Goal: Find specific page/section: Find specific page/section

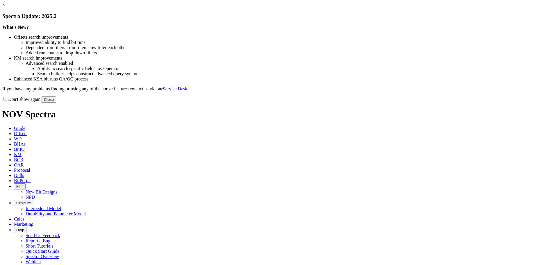
click at [5, 7] on link "×" at bounding box center [3, 4] width 3 height 5
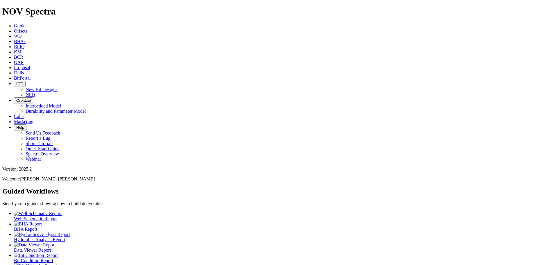
click at [24, 70] on span "Dulls" at bounding box center [19, 72] width 10 height 5
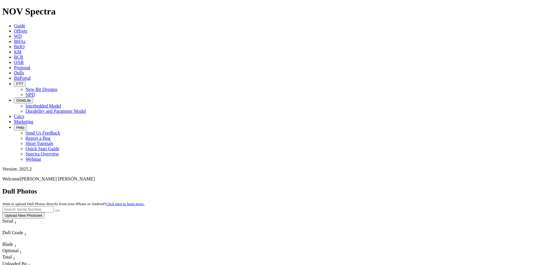
click at [54, 206] on input "text" at bounding box center [27, 209] width 51 height 6
type input "F318720"
click at [55, 210] on button "submit" at bounding box center [57, 211] width 5 height 2
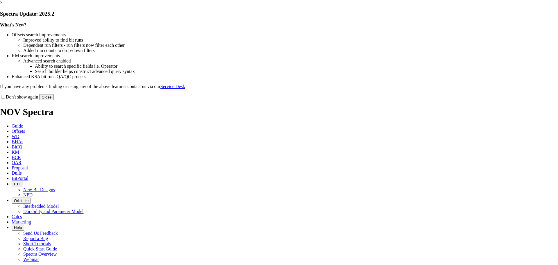
click at [54, 100] on button "Close" at bounding box center [46, 97] width 15 height 6
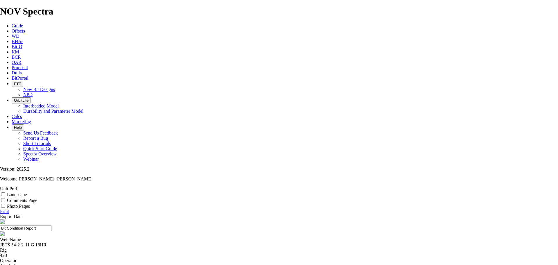
scroll to position [36, 0]
click at [23, 214] on link "Export Data" at bounding box center [11, 216] width 23 height 5
